Goal: Task Accomplishment & Management: Complete application form

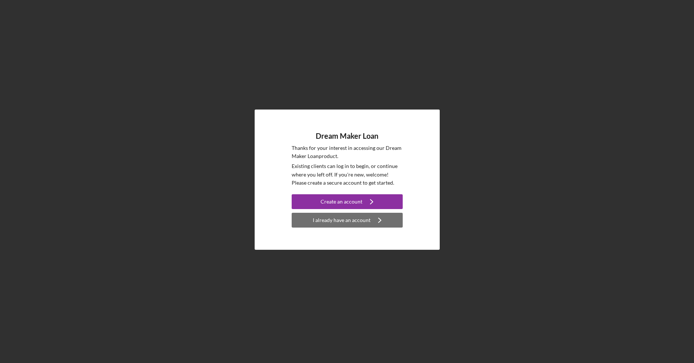
click at [359, 221] on div "I already have an account" at bounding box center [342, 220] width 58 height 15
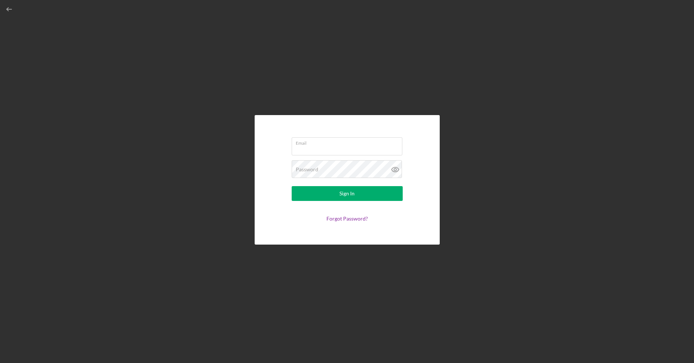
type input "[EMAIL_ADDRESS][DOMAIN_NAME]"
click at [351, 190] on div "Sign In" at bounding box center [347, 193] width 15 height 15
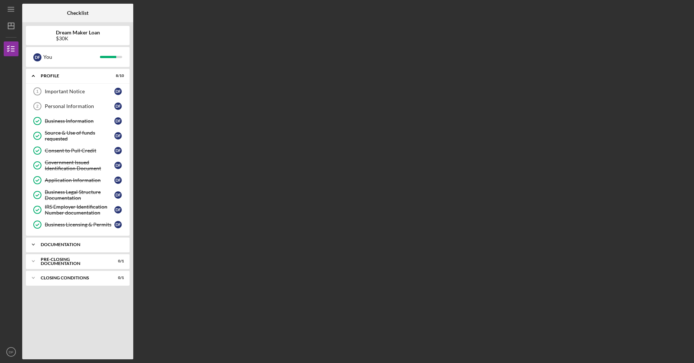
click at [98, 245] on div "Icon/Expander Documentation 8 / 10" at bounding box center [78, 244] width 104 height 15
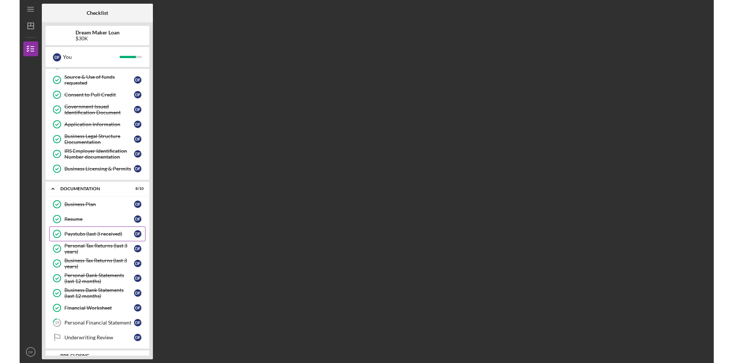
scroll to position [82, 0]
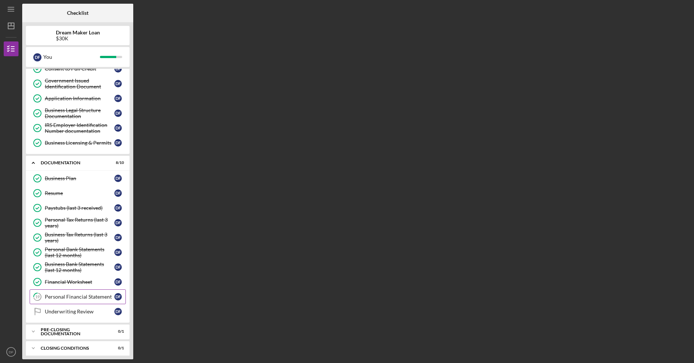
click at [80, 294] on div "Personal Financial Statement" at bounding box center [80, 297] width 70 height 6
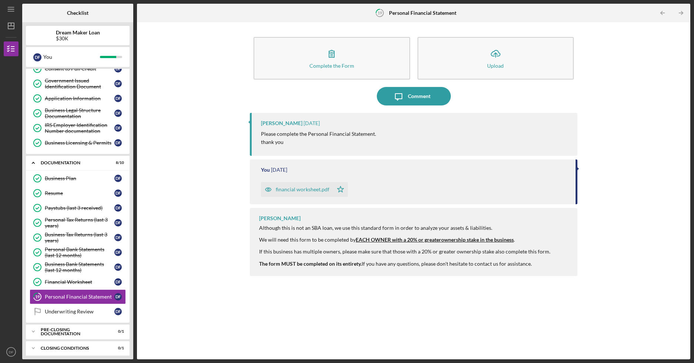
click at [293, 190] on div "financial worksheet.pdf" at bounding box center [303, 190] width 54 height 6
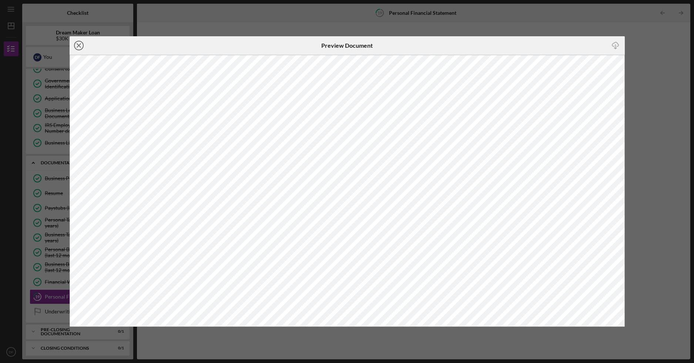
click at [80, 45] on icon "Icon/Close" at bounding box center [79, 45] width 19 height 19
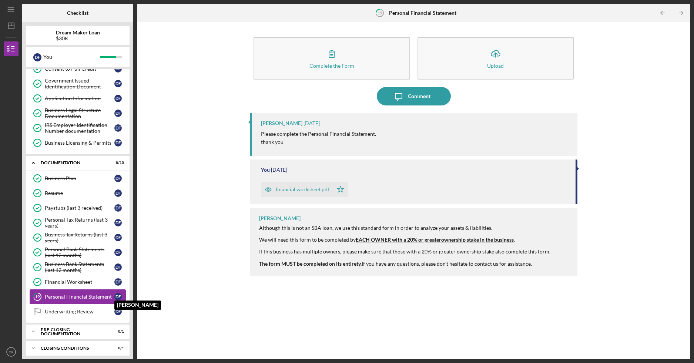
click at [118, 293] on div "D F" at bounding box center [117, 296] width 7 height 7
click at [89, 294] on div "Personal Financial Statement" at bounding box center [80, 297] width 70 height 6
click at [340, 189] on icon "Icon/Star" at bounding box center [340, 189] width 15 height 15
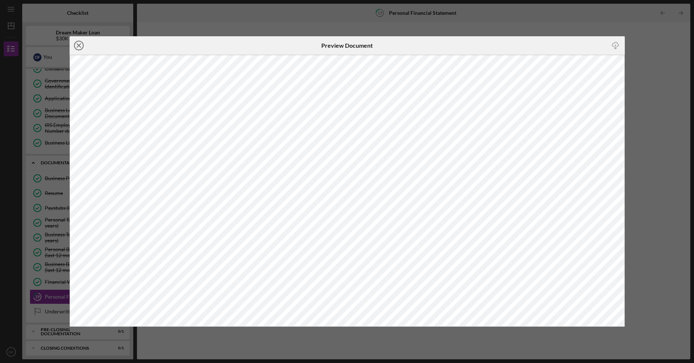
click at [79, 43] on icon "Icon/Close" at bounding box center [79, 45] width 19 height 19
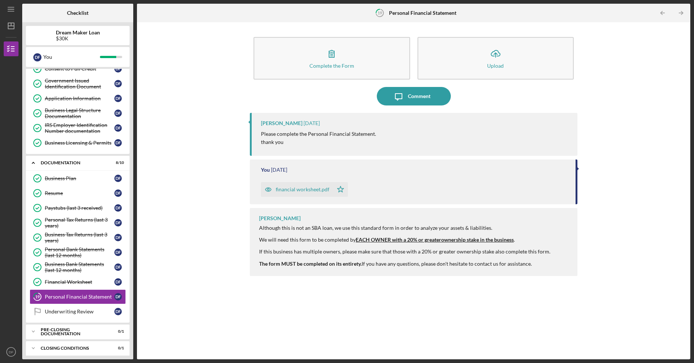
drag, startPoint x: 280, startPoint y: 189, endPoint x: 293, endPoint y: 130, distance: 59.7
click at [293, 130] on div "[PERSON_NAME] [DATE] Please complete the Personal Financial Statement. thank yo…" at bounding box center [414, 231] width 328 height 236
click at [206, 238] on div "Complete the Form Form Icon/Upload Upload Icon/Message Comment [PERSON_NAME] [D…" at bounding box center [414, 191] width 546 height 330
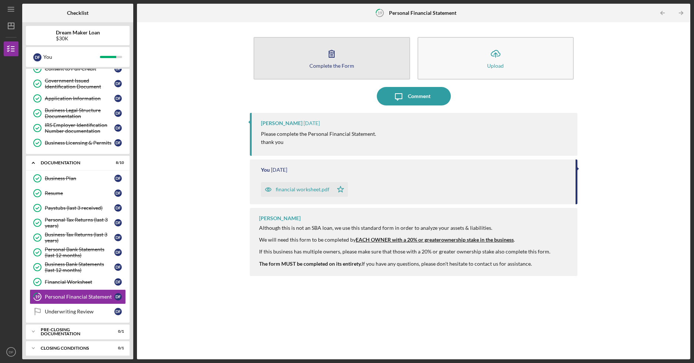
click at [335, 53] on icon "button" at bounding box center [332, 53] width 19 height 19
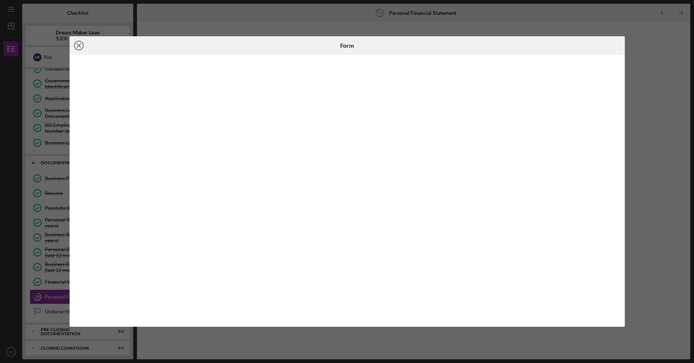
click at [75, 44] on icon "Icon/Close" at bounding box center [79, 45] width 19 height 19
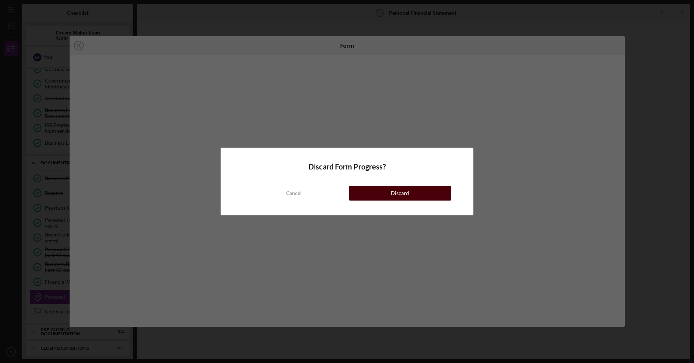
click at [387, 193] on button "Discard" at bounding box center [400, 193] width 102 height 15
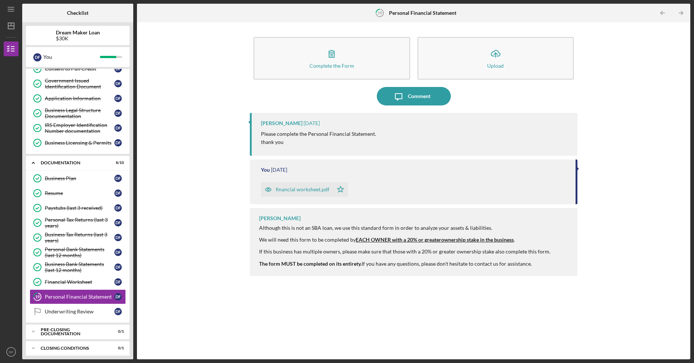
drag, startPoint x: 692, startPoint y: 43, endPoint x: 734, endPoint y: 42, distance: 41.9
click at [694, 42] on html "Icon/Menu 19 Personal Financial Statement Checklist Dream Maker Loan $30K D F Y…" at bounding box center [347, 181] width 694 height 363
